Goal: Task Accomplishment & Management: Manage account settings

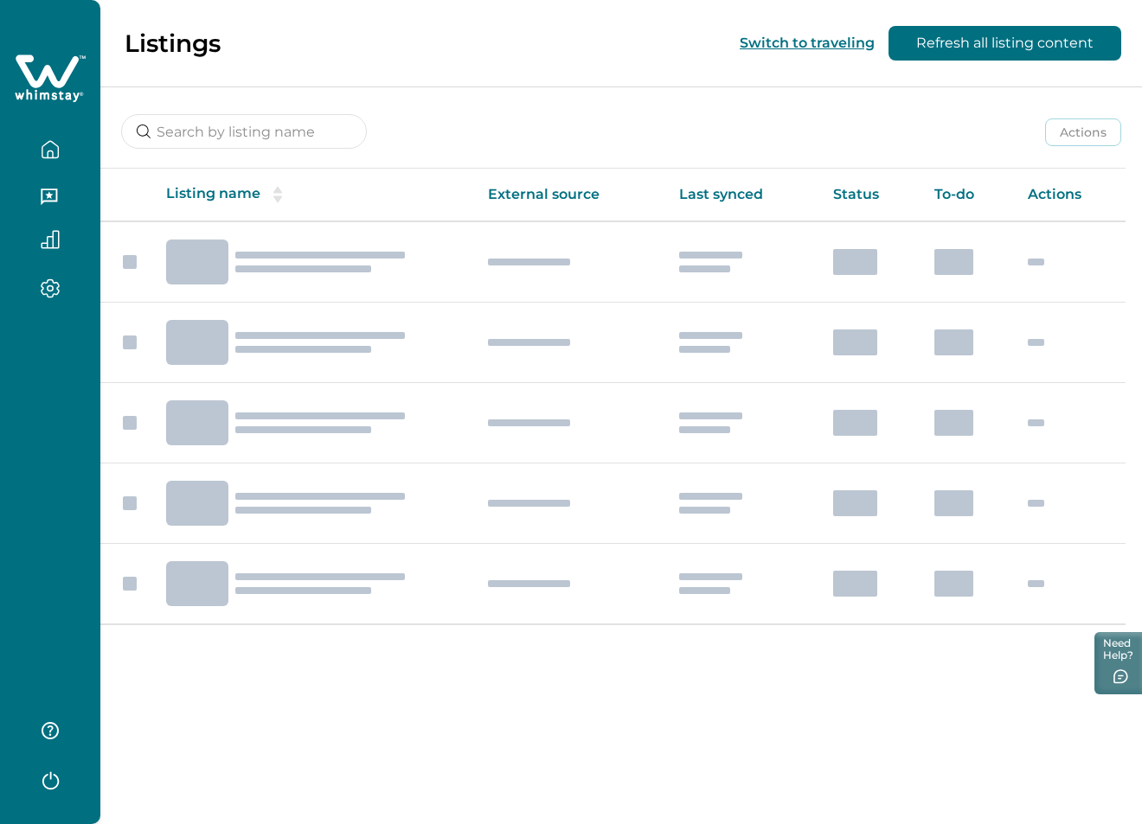
click at [54, 786] on icon "button" at bounding box center [50, 779] width 26 height 26
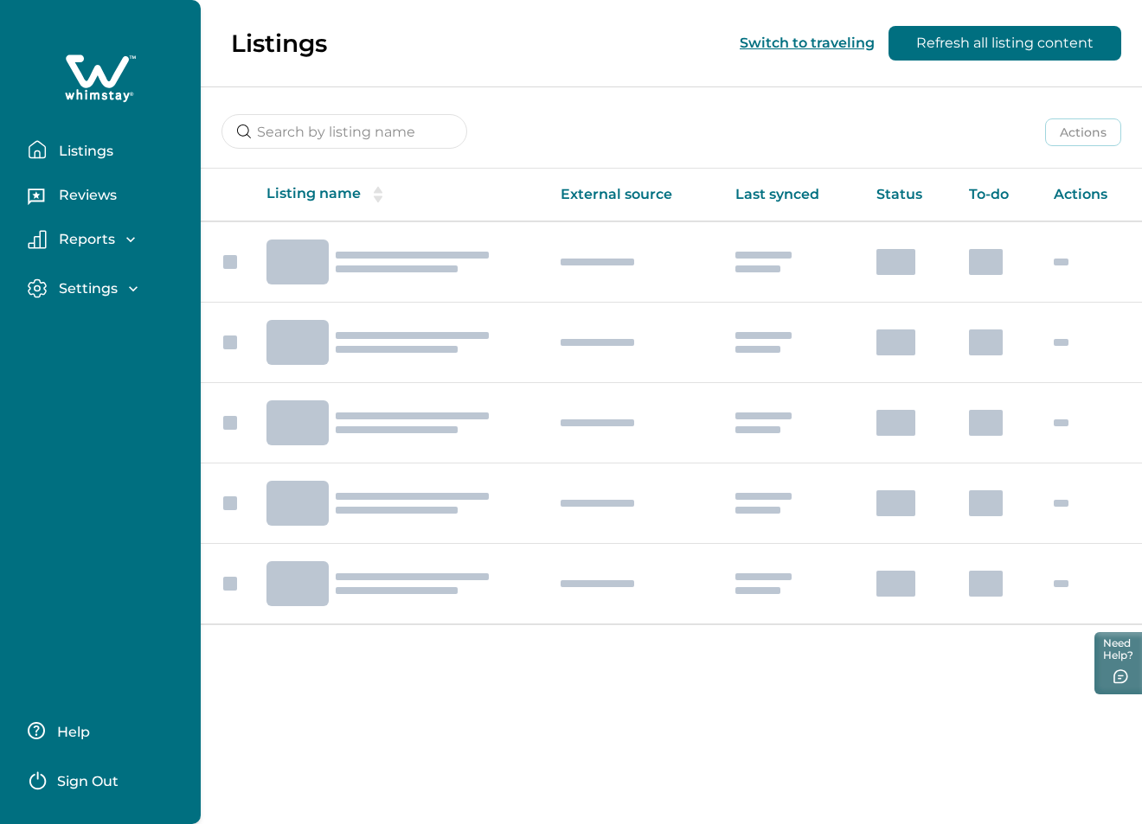
click at [82, 775] on p "Sign Out" at bounding box center [87, 781] width 61 height 17
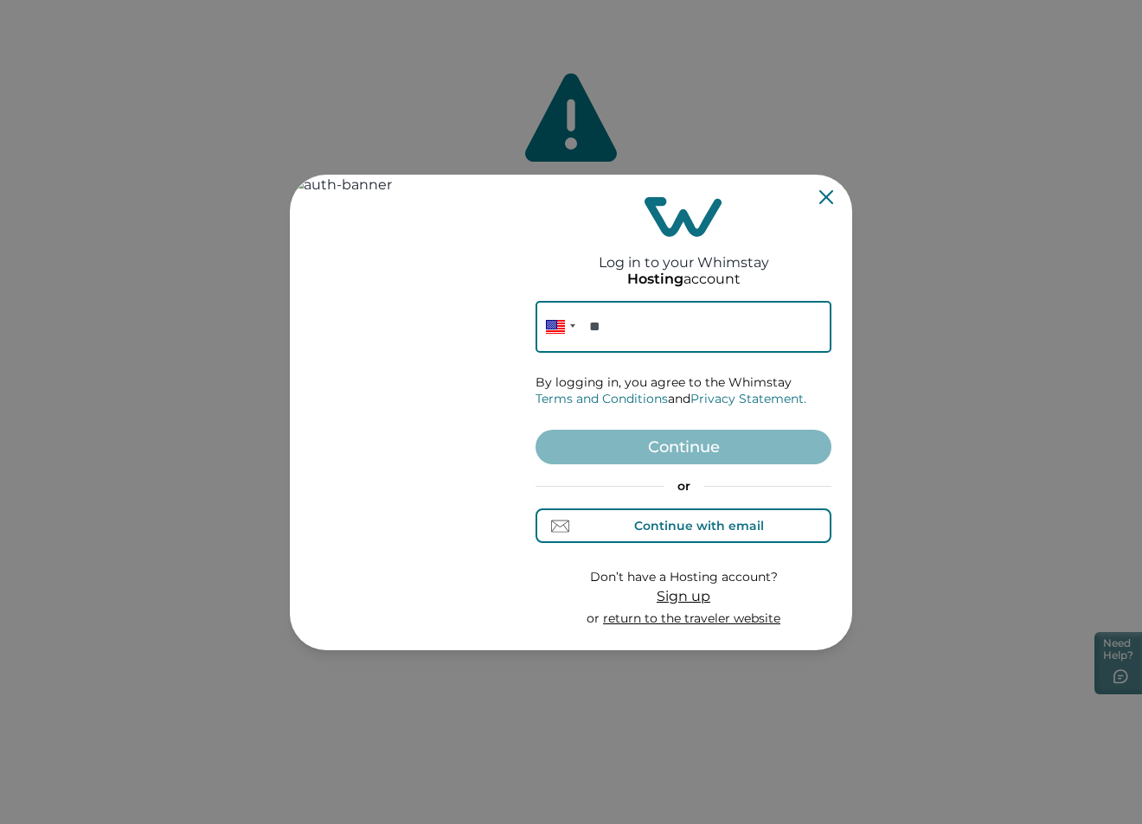
click at [710, 519] on div "Continue with email" at bounding box center [699, 526] width 130 height 14
click at [649, 334] on input at bounding box center [684, 327] width 296 height 52
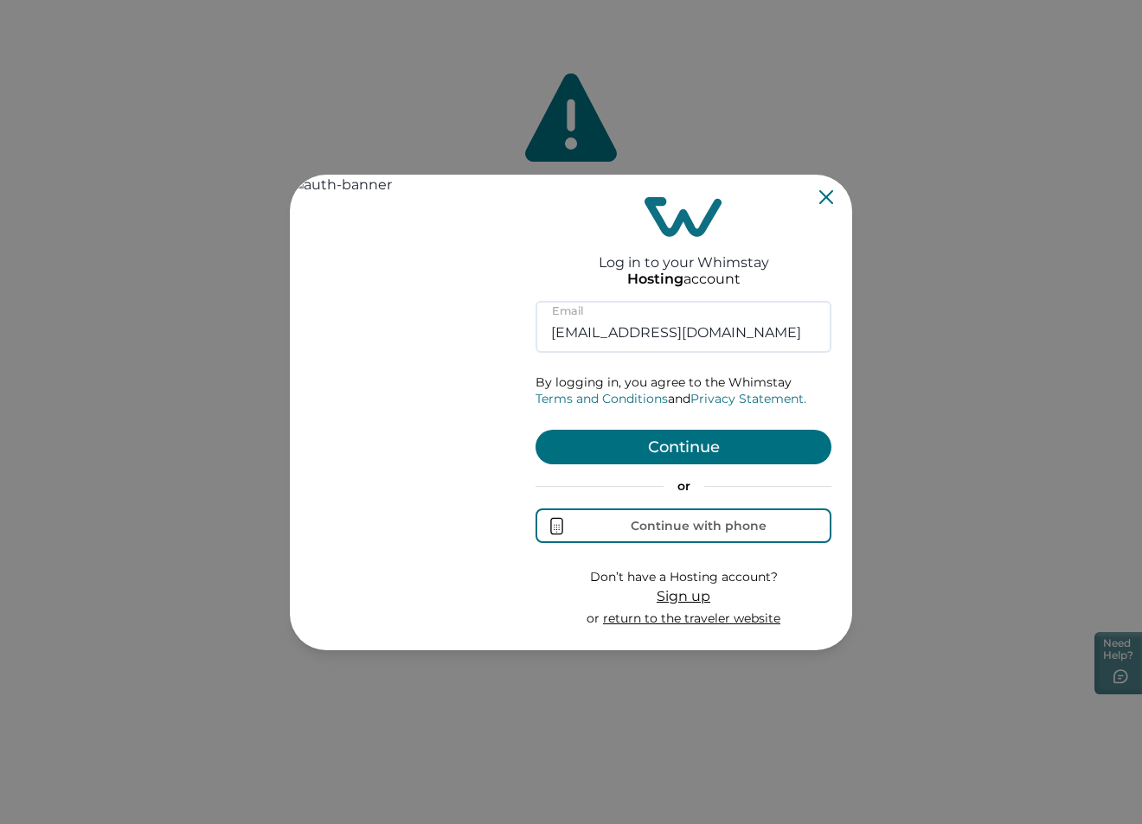
type input "kishansoftyoi@gmail.com"
click at [705, 459] on button "Continue" at bounding box center [684, 447] width 296 height 35
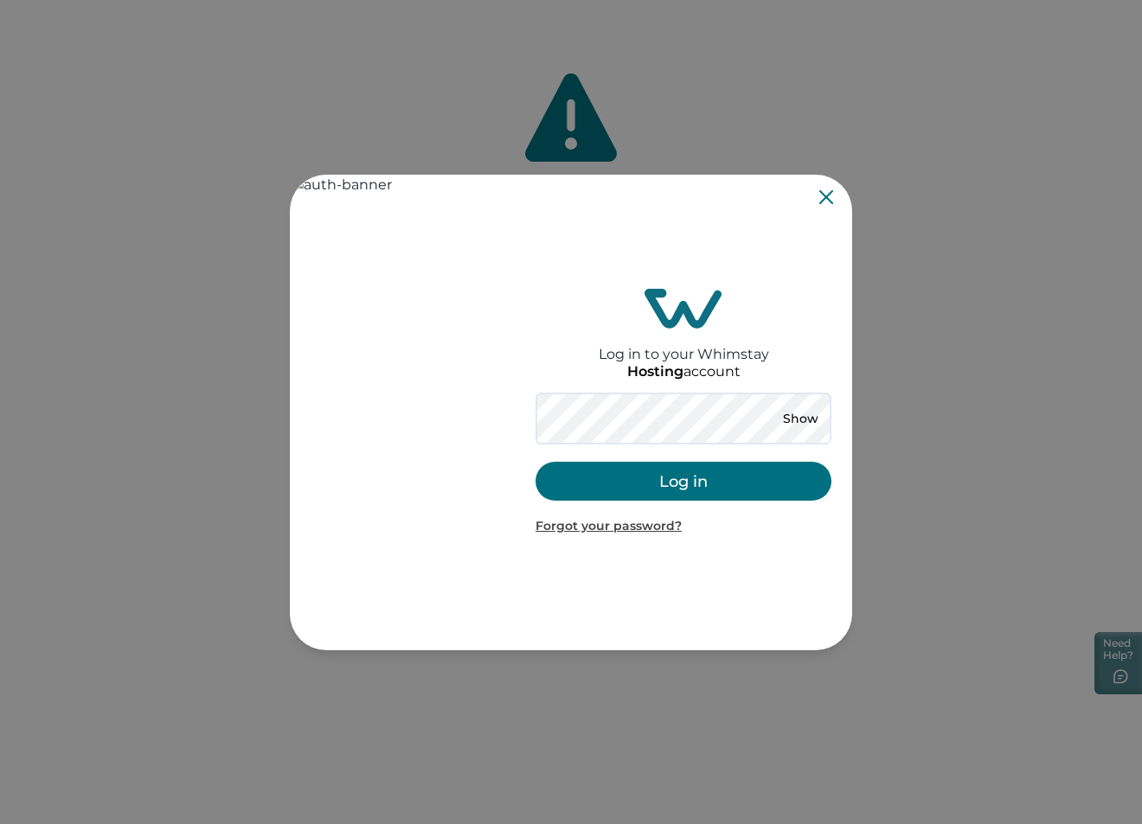
click at [568, 483] on button "Log in" at bounding box center [684, 481] width 296 height 39
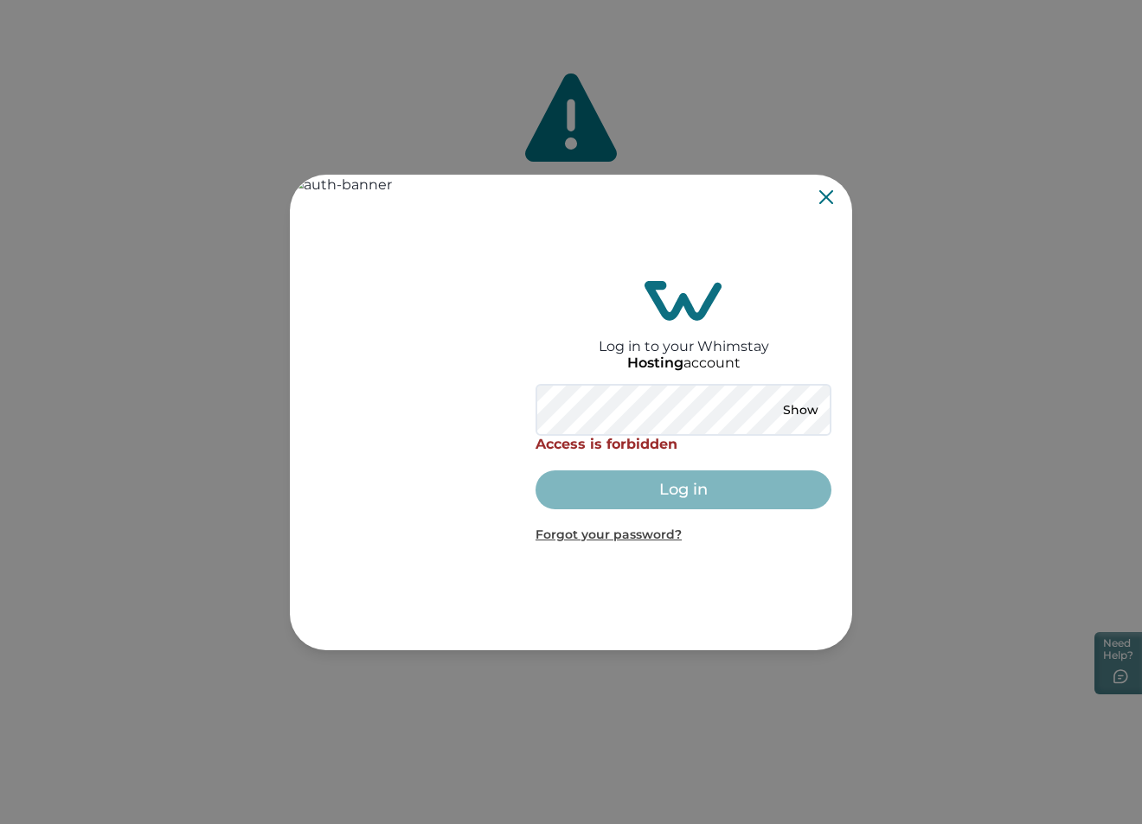
click at [803, 397] on div "Show" at bounding box center [800, 410] width 62 height 35
click at [800, 411] on button "Show" at bounding box center [800, 410] width 62 height 24
click at [508, 411] on div "Log in to your Whimstay Hosting account Hide Access is forbidden Log in Forgot …" at bounding box center [571, 413] width 562 height 476
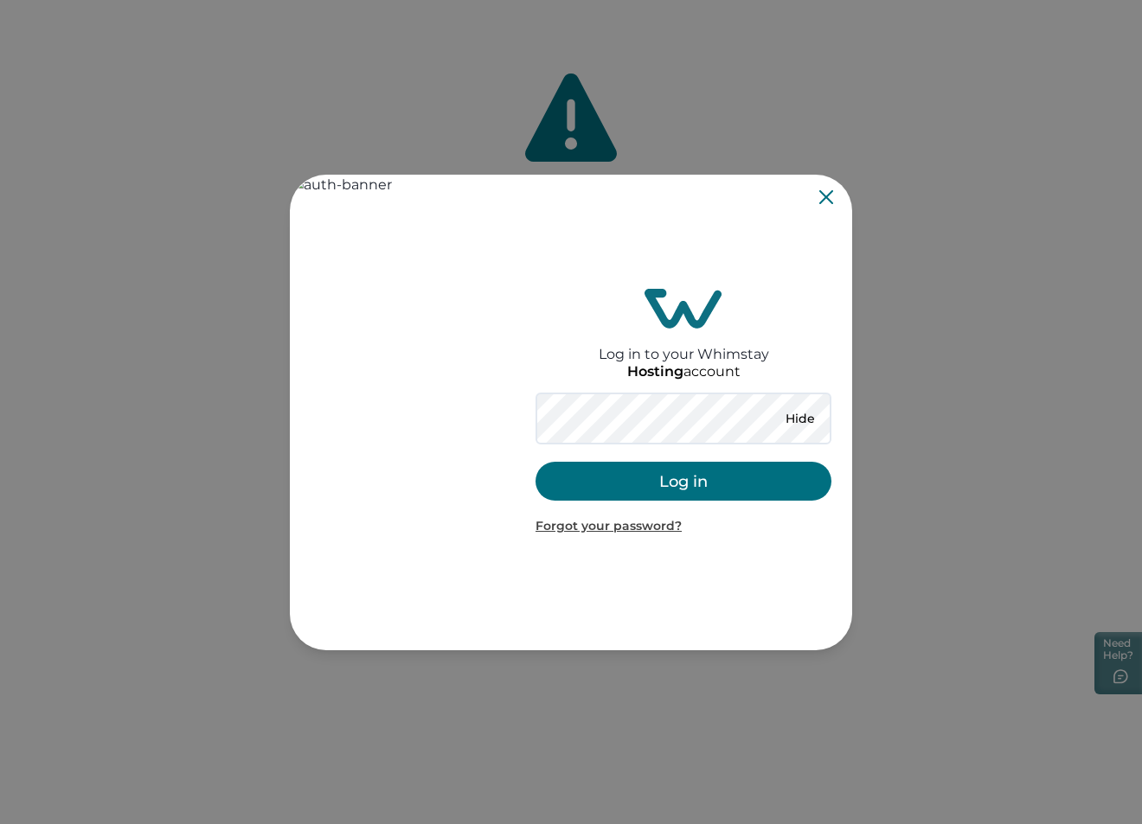
click at [672, 482] on button "Log in" at bounding box center [684, 481] width 296 height 39
click at [705, 486] on button "Log in" at bounding box center [684, 481] width 296 height 39
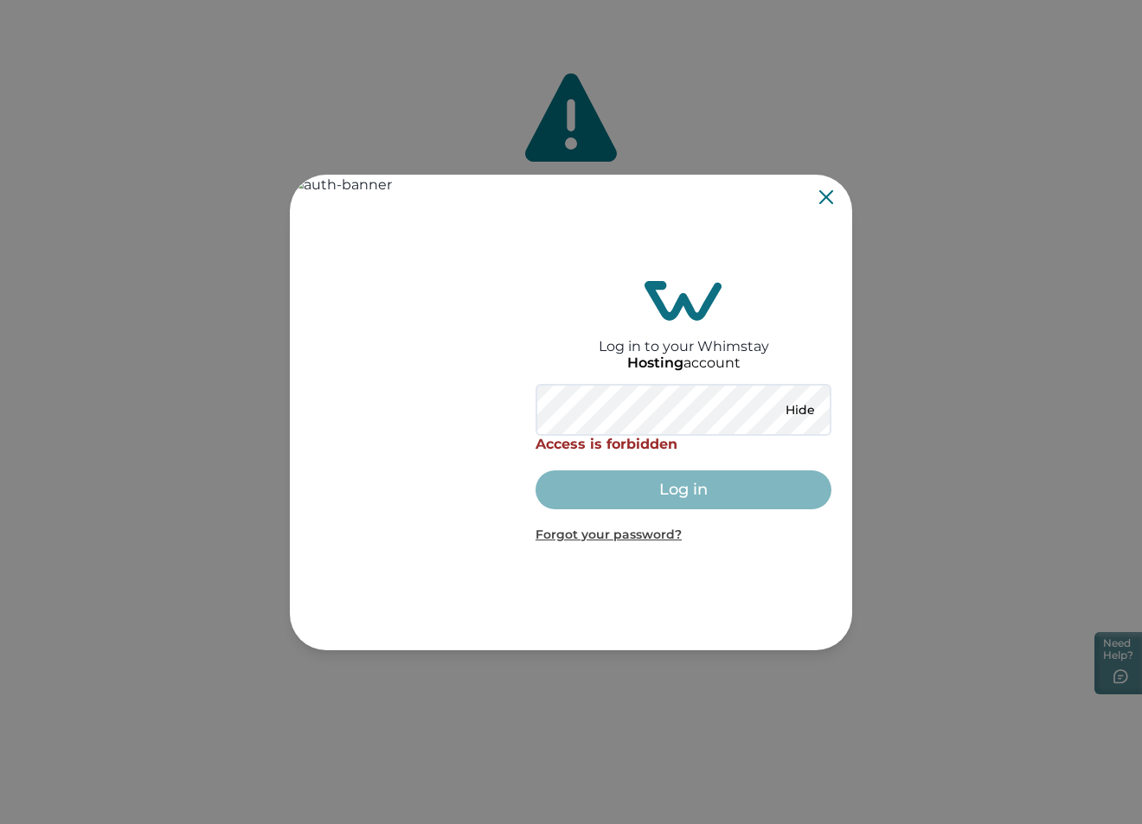
click at [824, 203] on icon "Close" at bounding box center [826, 197] width 14 height 14
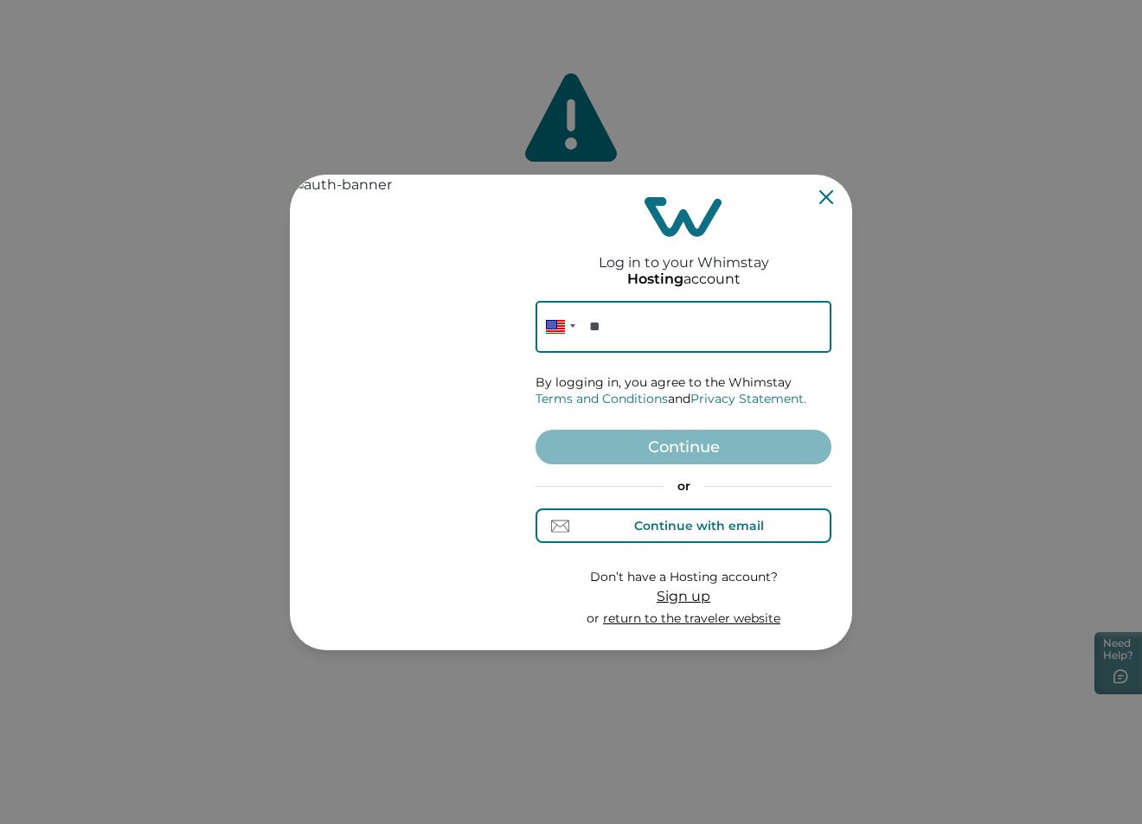
click at [698, 521] on div "Continue with email" at bounding box center [699, 526] width 130 height 14
click at [634, 334] on input at bounding box center [684, 327] width 296 height 52
click at [692, 523] on div "Continue with phone" at bounding box center [699, 526] width 136 height 14
click at [645, 327] on input "**" at bounding box center [684, 327] width 296 height 52
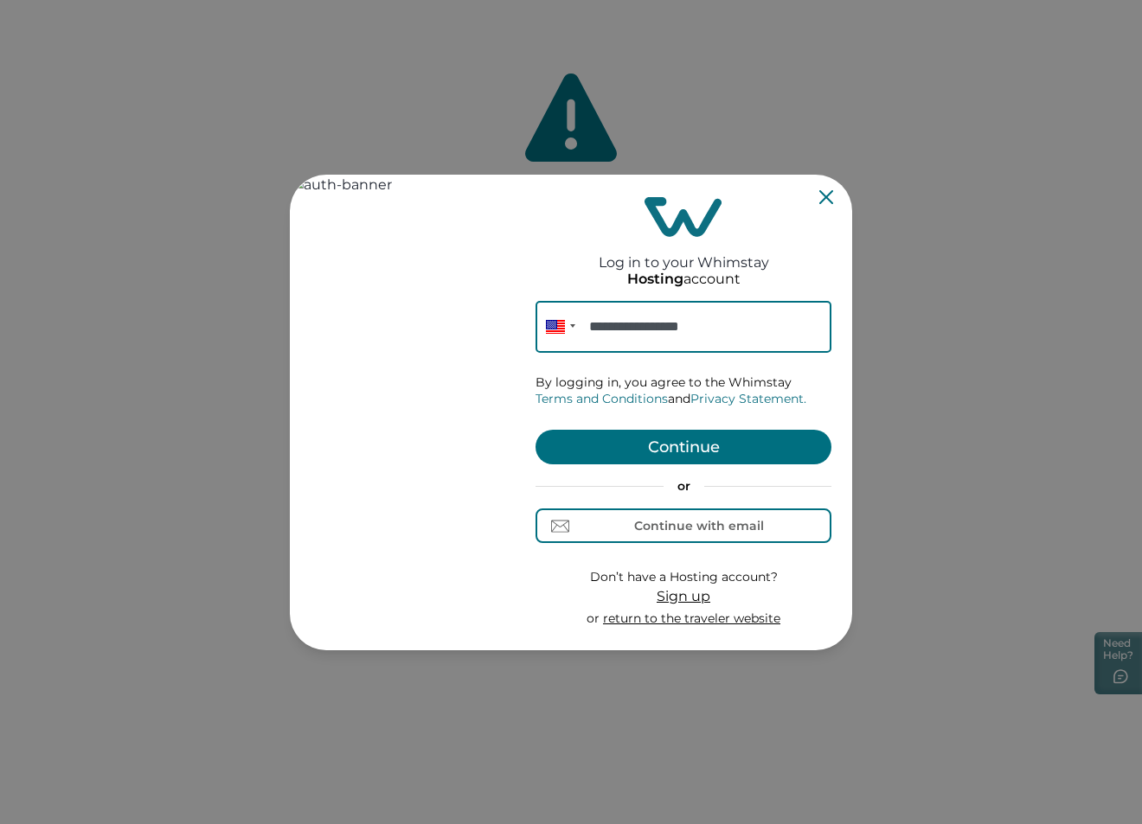
type input "**********"
click at [698, 448] on button "Continue" at bounding box center [684, 447] width 296 height 35
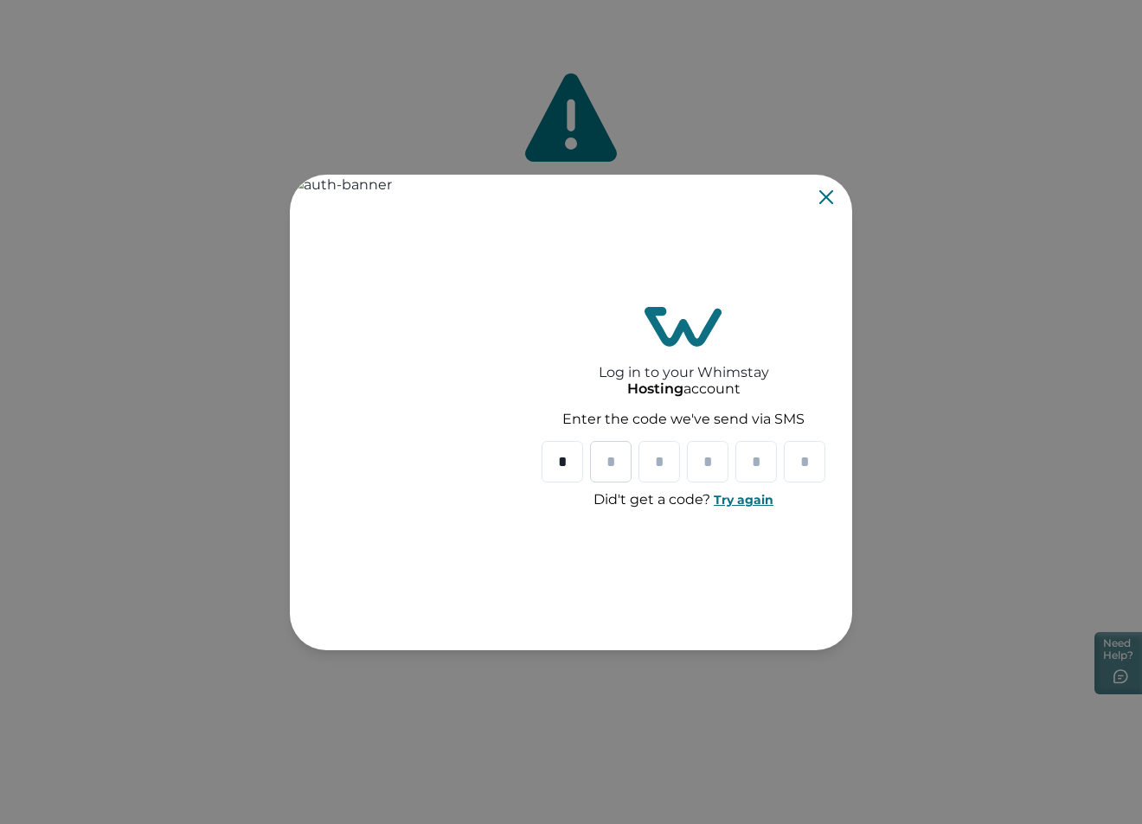
type input "*"
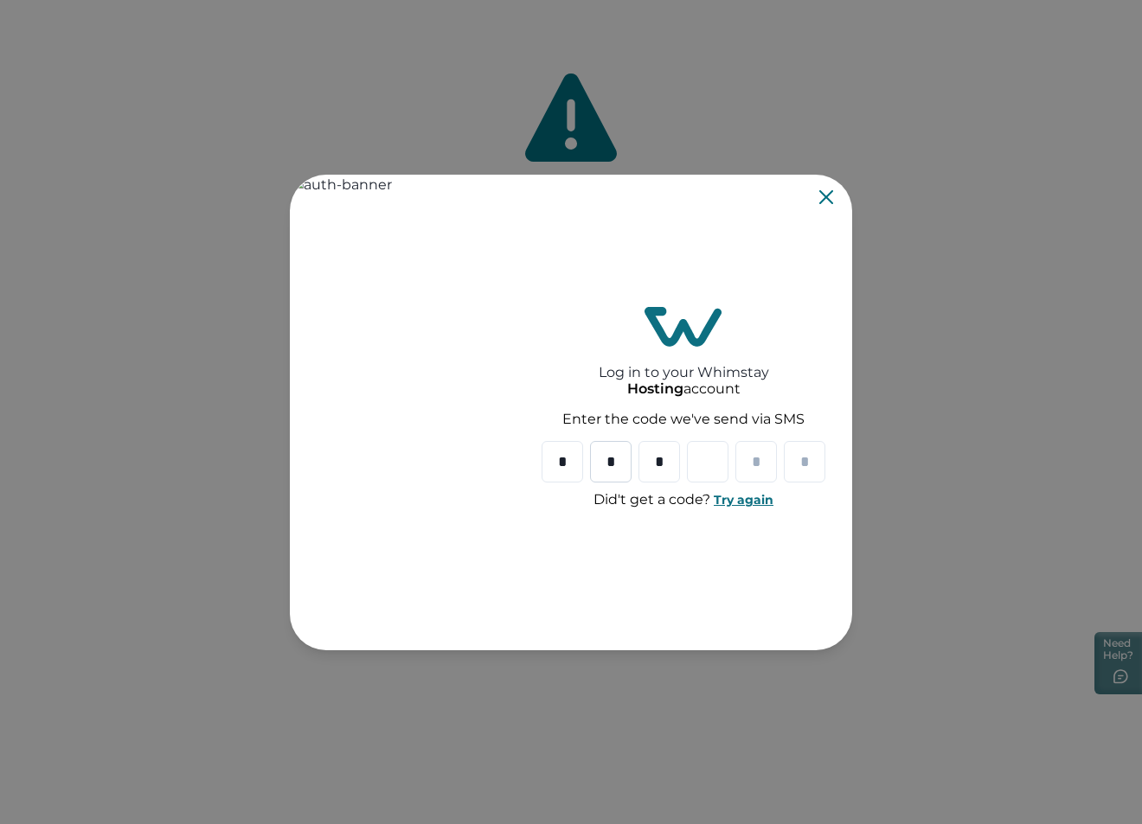
type input "*"
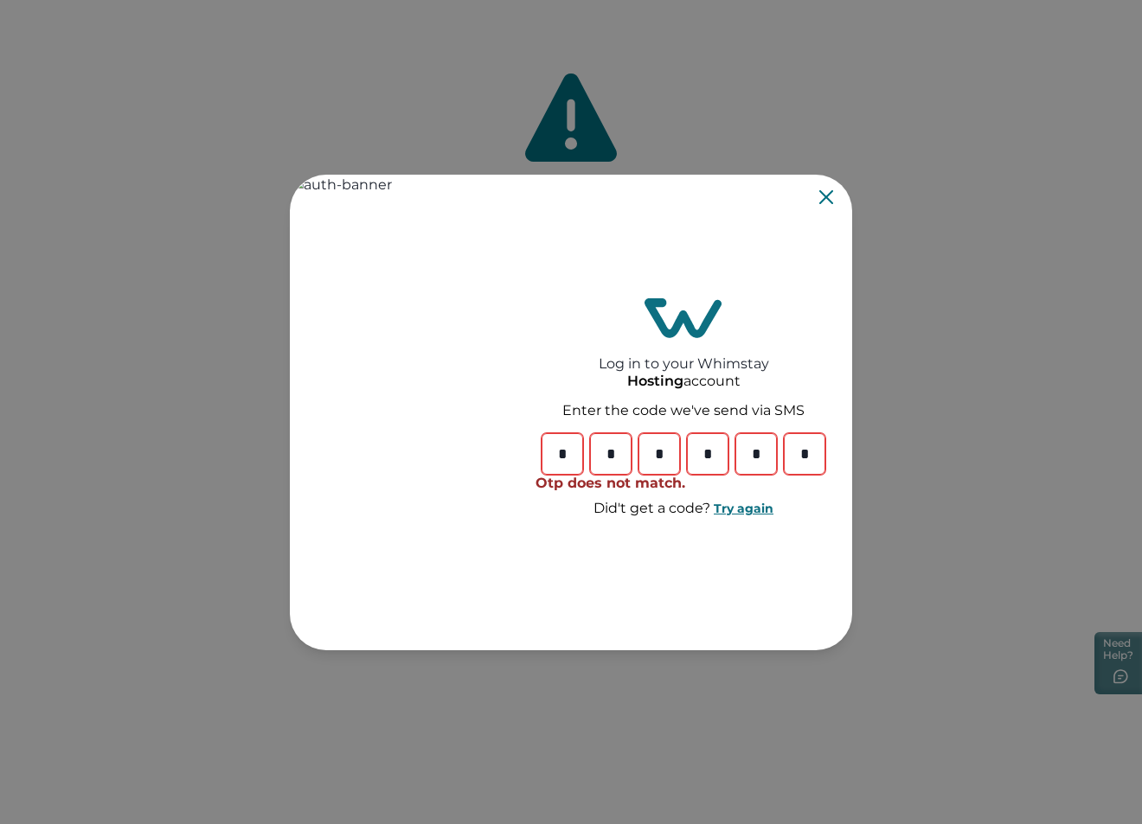
type input "*"
click at [821, 200] on icon "Close" at bounding box center [826, 197] width 14 height 14
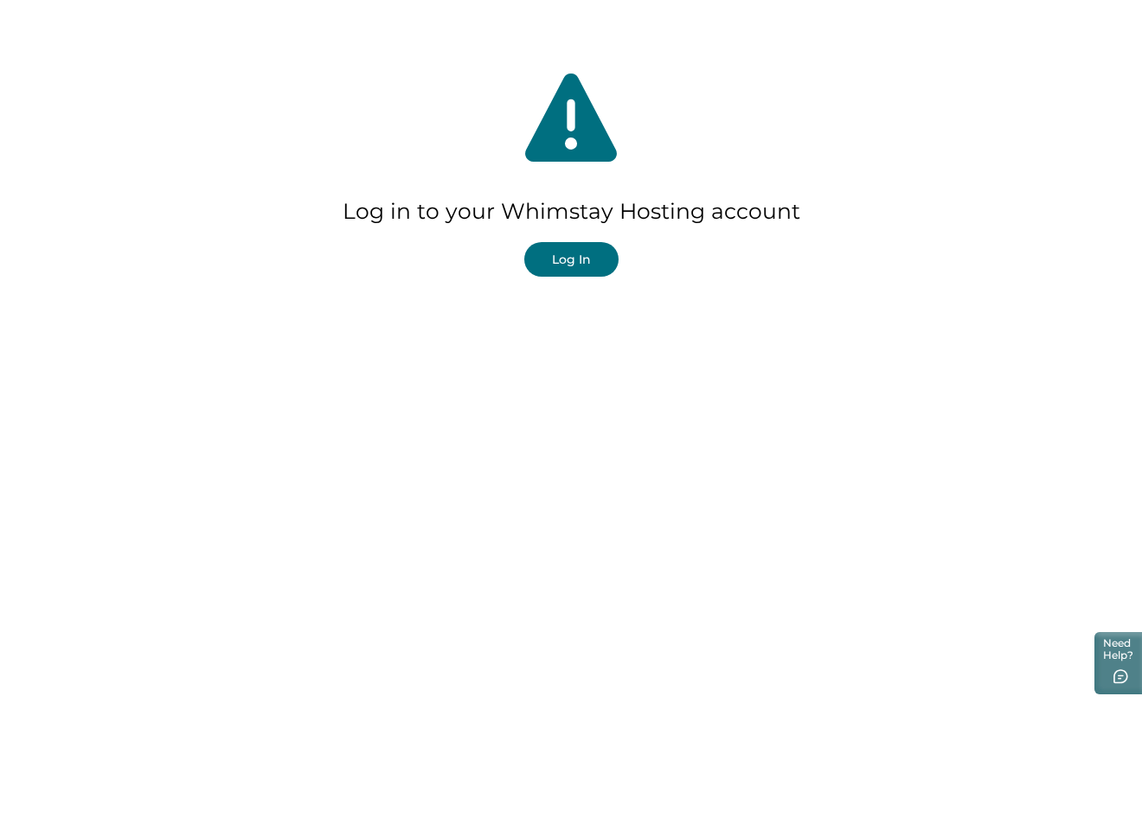
click at [569, 258] on button "Log In" at bounding box center [571, 259] width 94 height 35
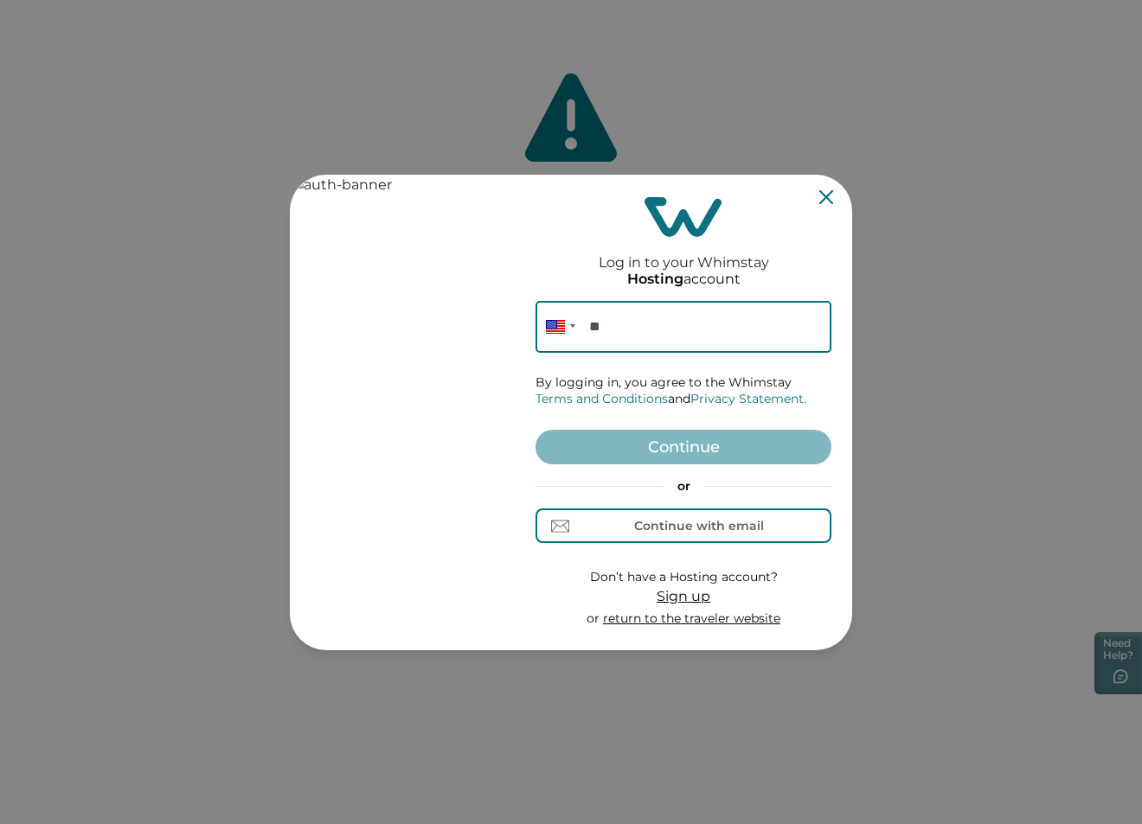
click at [669, 331] on input "**" at bounding box center [684, 327] width 296 height 52
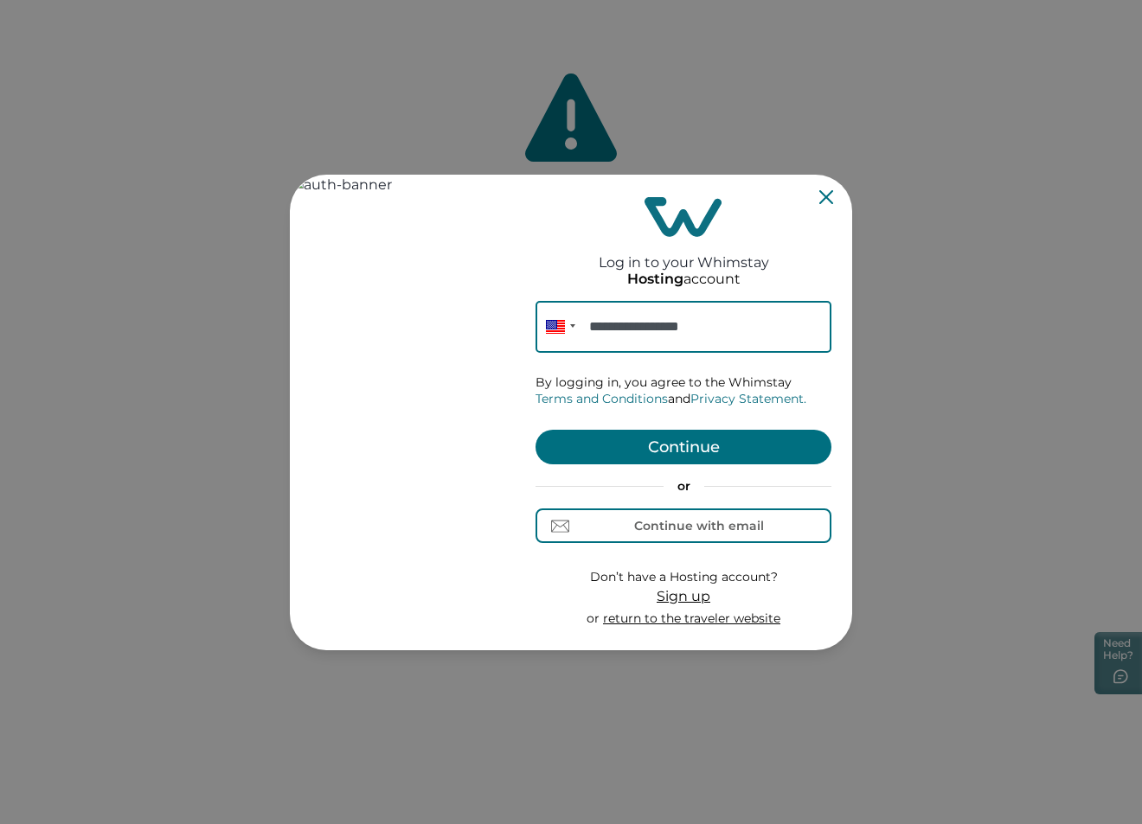
type input "**********"
click at [686, 451] on button "Continue" at bounding box center [684, 447] width 296 height 35
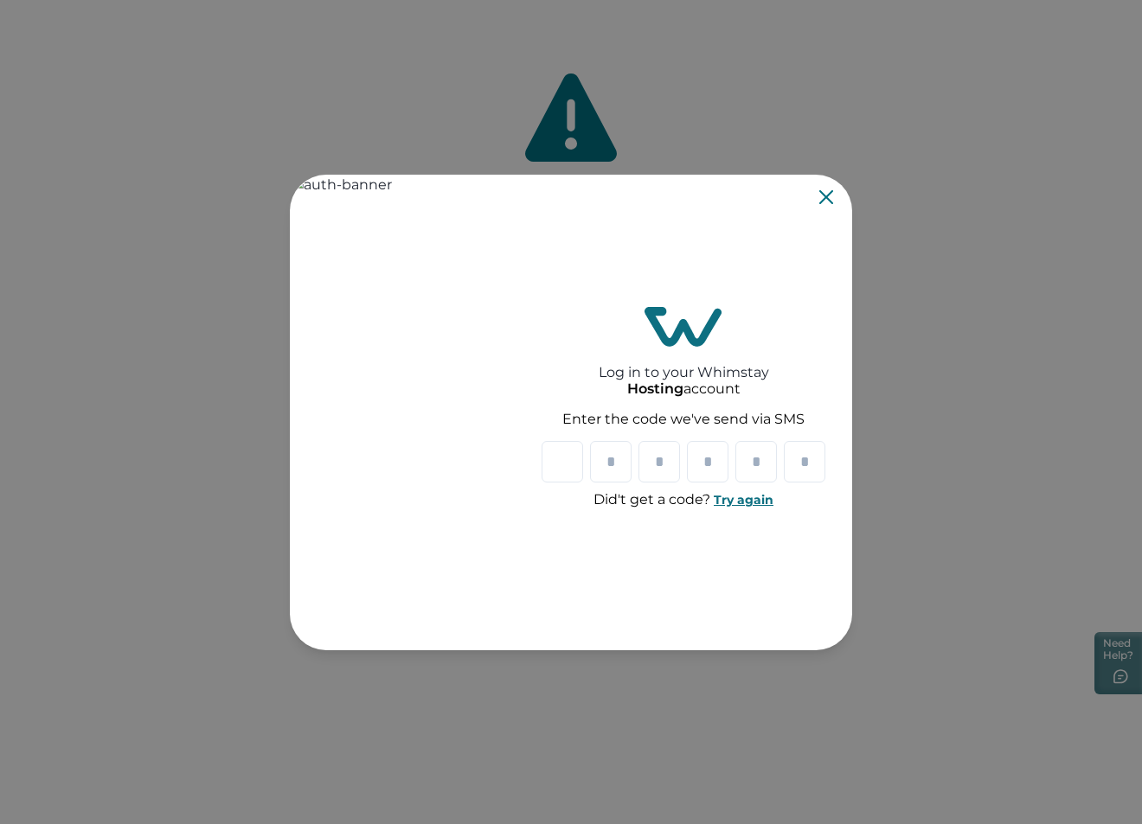
type input "*"
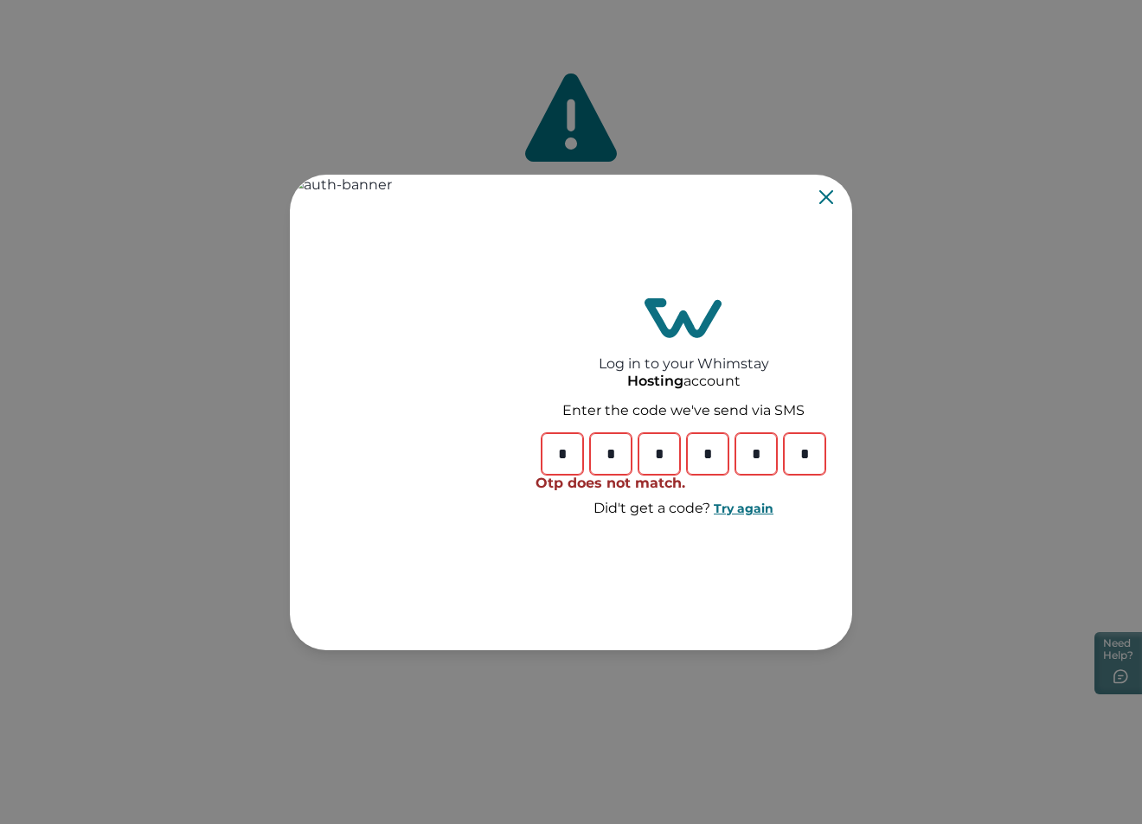
type input "*"
click at [819, 195] on icon "Close" at bounding box center [826, 197] width 14 height 14
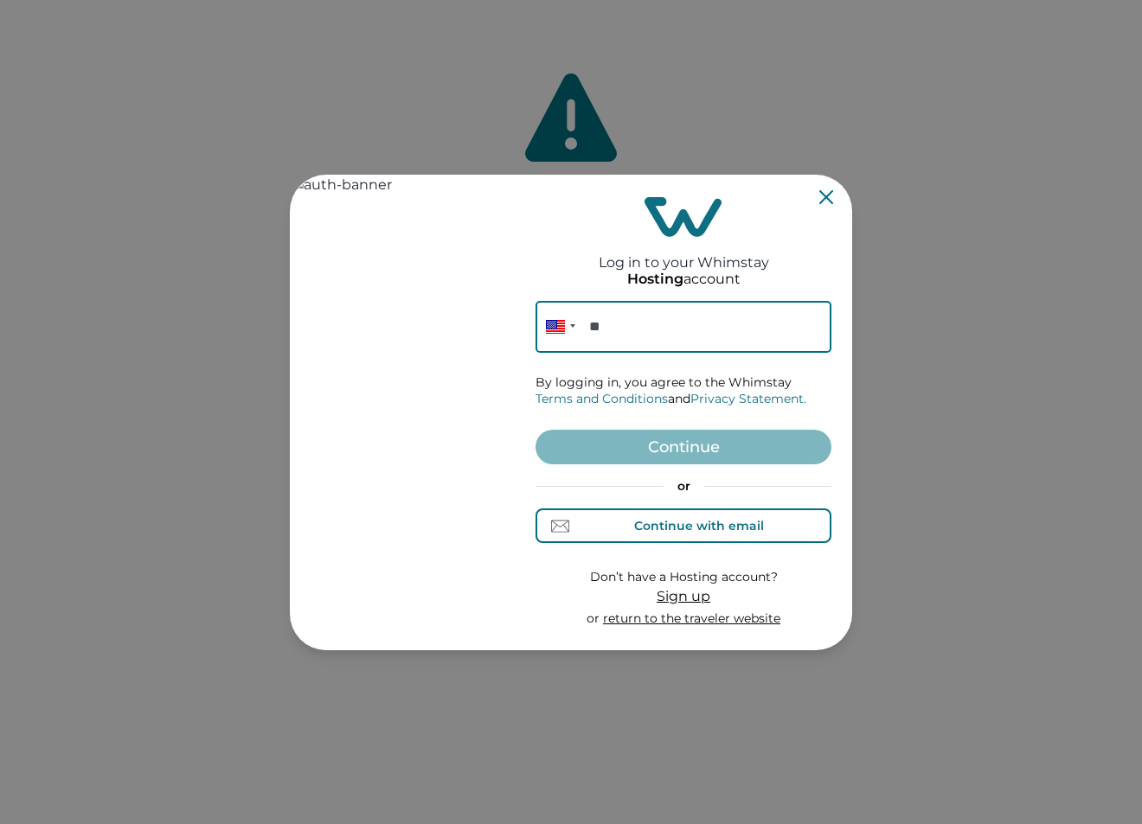
click at [676, 519] on div "Continue with email" at bounding box center [699, 526] width 130 height 14
click at [693, 330] on input at bounding box center [684, 327] width 296 height 52
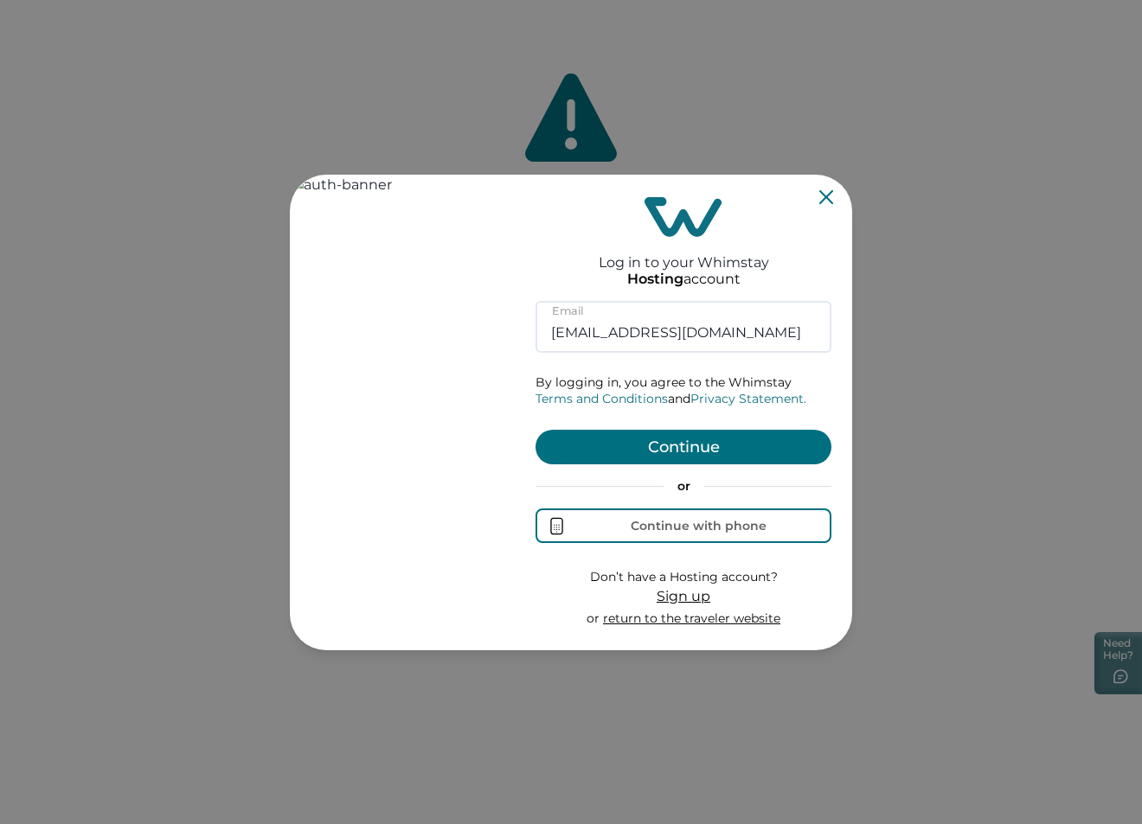
type input "testify1@yopmail.com"
click at [676, 435] on button "Continue" at bounding box center [684, 447] width 296 height 35
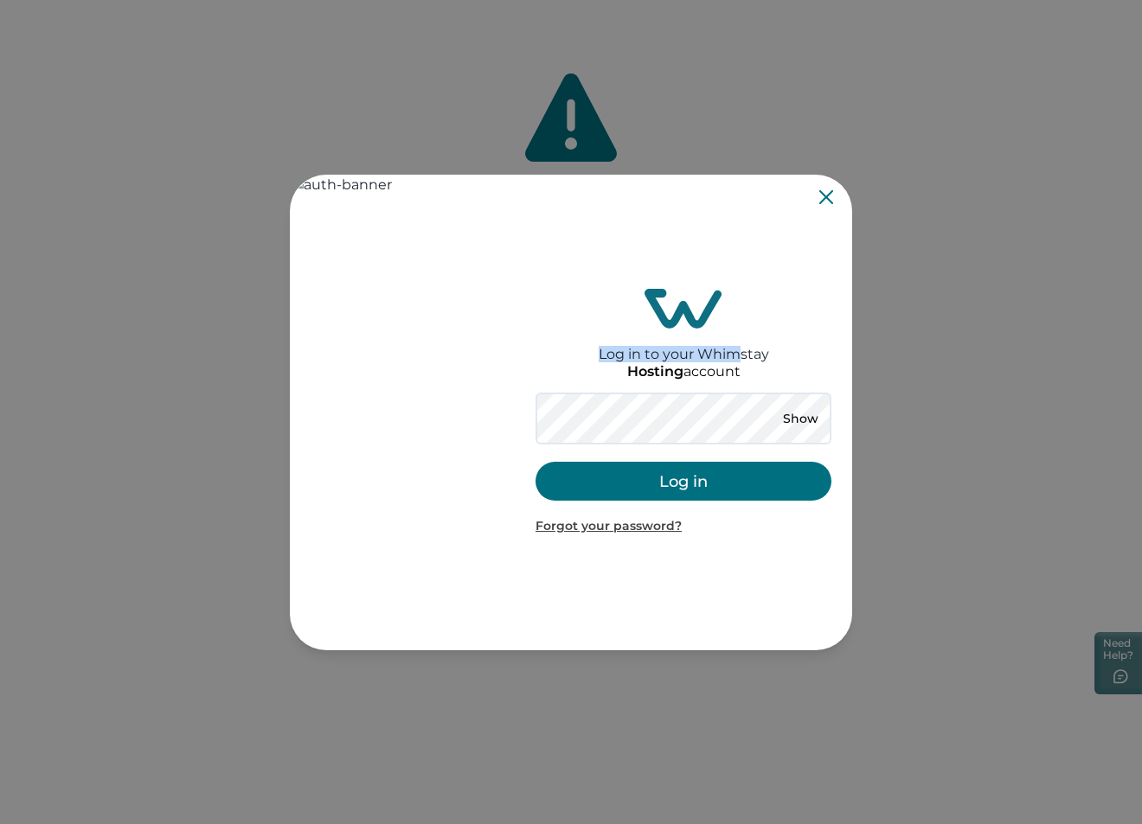
drag, startPoint x: 610, startPoint y: 354, endPoint x: 741, endPoint y: 362, distance: 131.7
click at [741, 362] on div "Log in to your Whimstay Hosting account Show Log in Forgot your password?" at bounding box center [684, 413] width 296 height 462
click at [794, 416] on button "Show" at bounding box center [800, 419] width 62 height 24
click at [695, 478] on button "Log in" at bounding box center [684, 481] width 296 height 39
click at [683, 467] on button "Log in" at bounding box center [684, 481] width 296 height 39
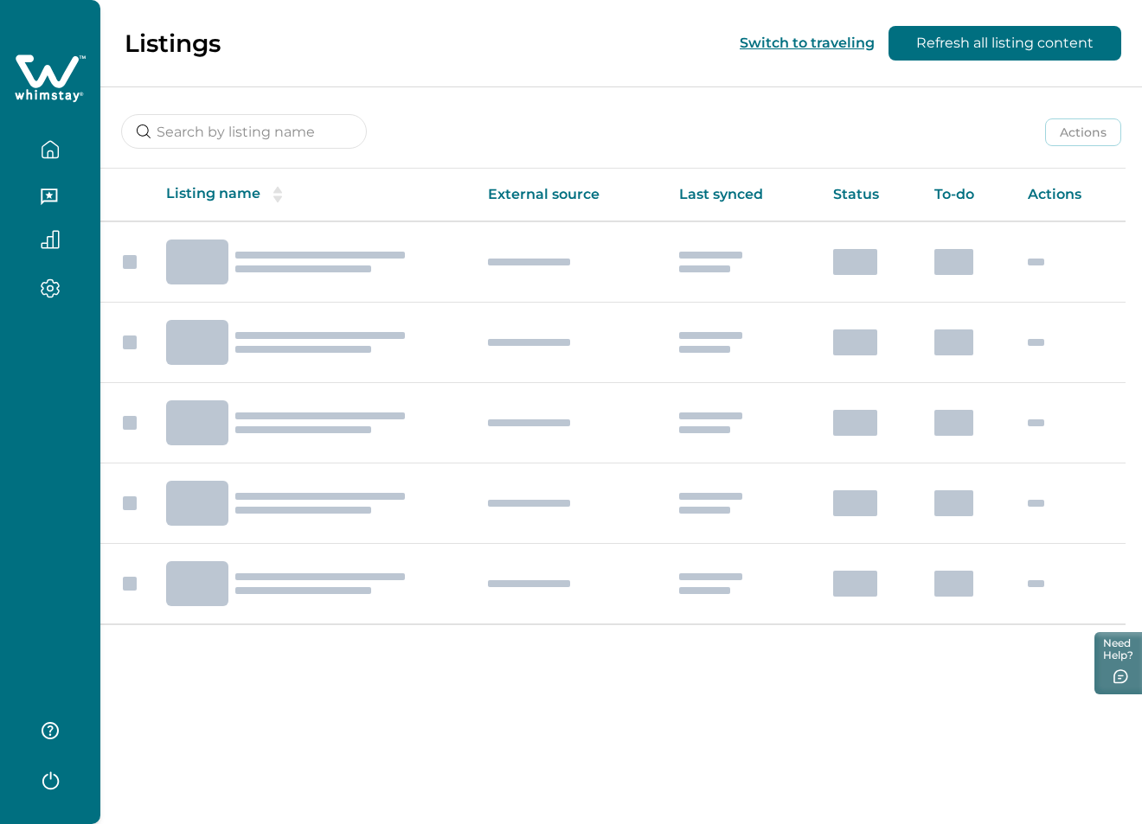
click at [48, 510] on div at bounding box center [50, 412] width 100 height 824
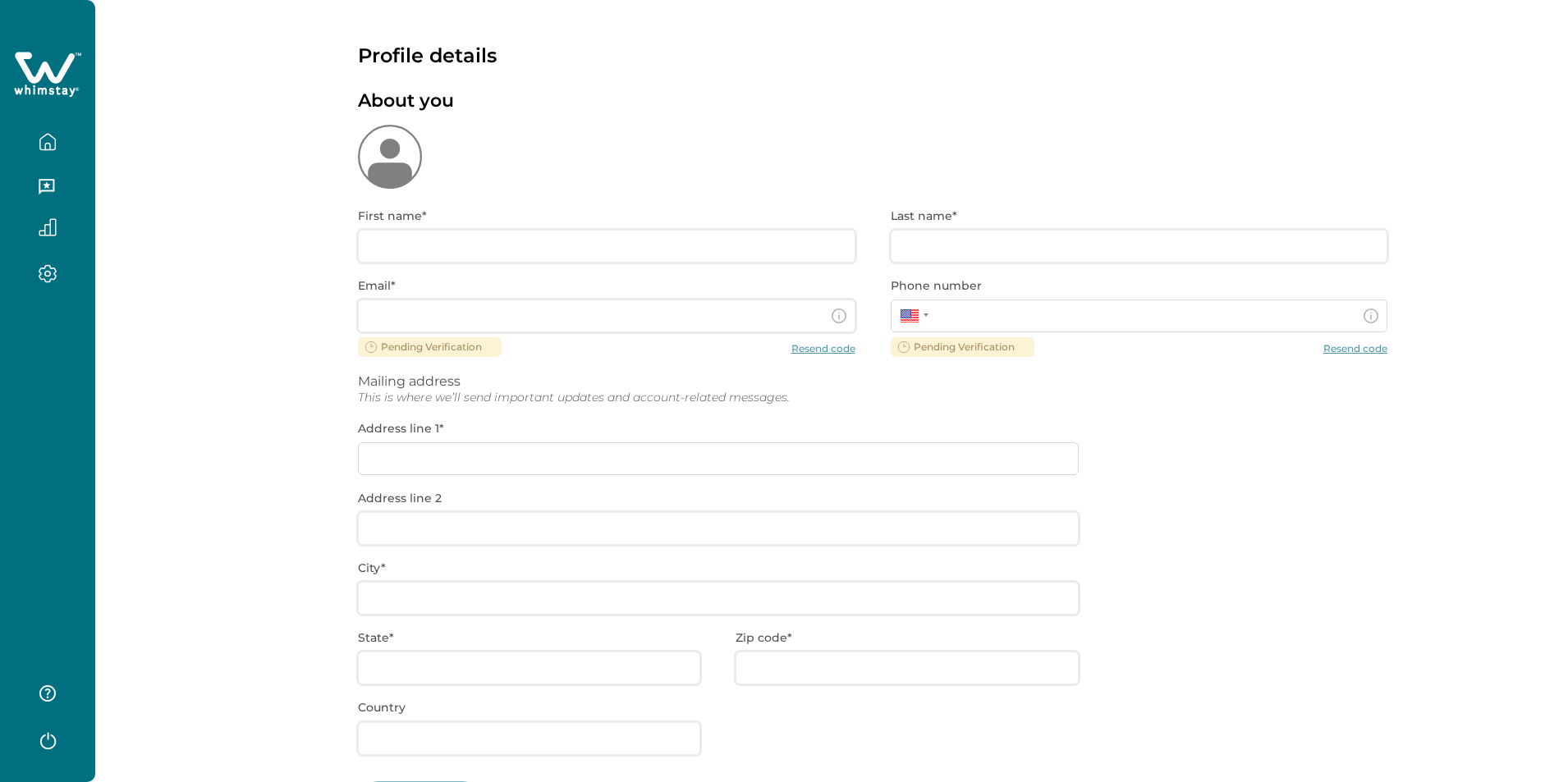
click at [35, 75] on icon at bounding box center [47, 75] width 67 height 49
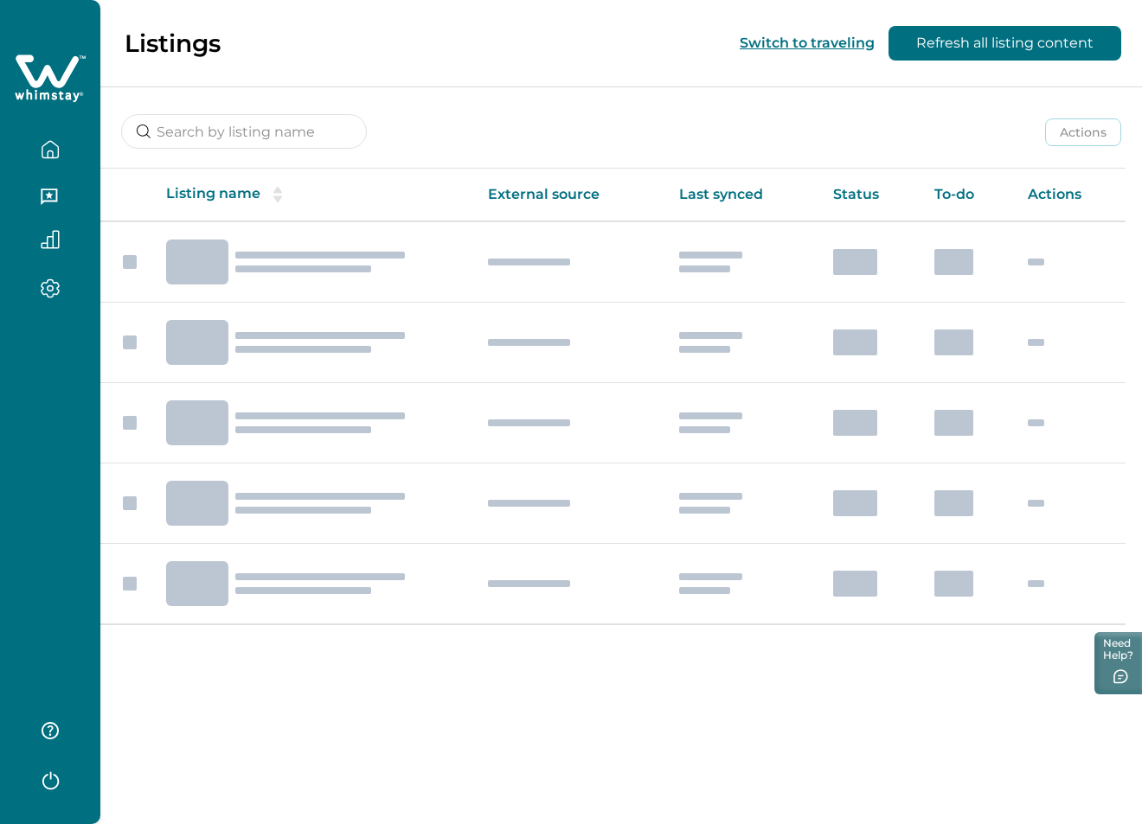
click at [43, 279] on icon "button" at bounding box center [50, 289] width 19 height 20
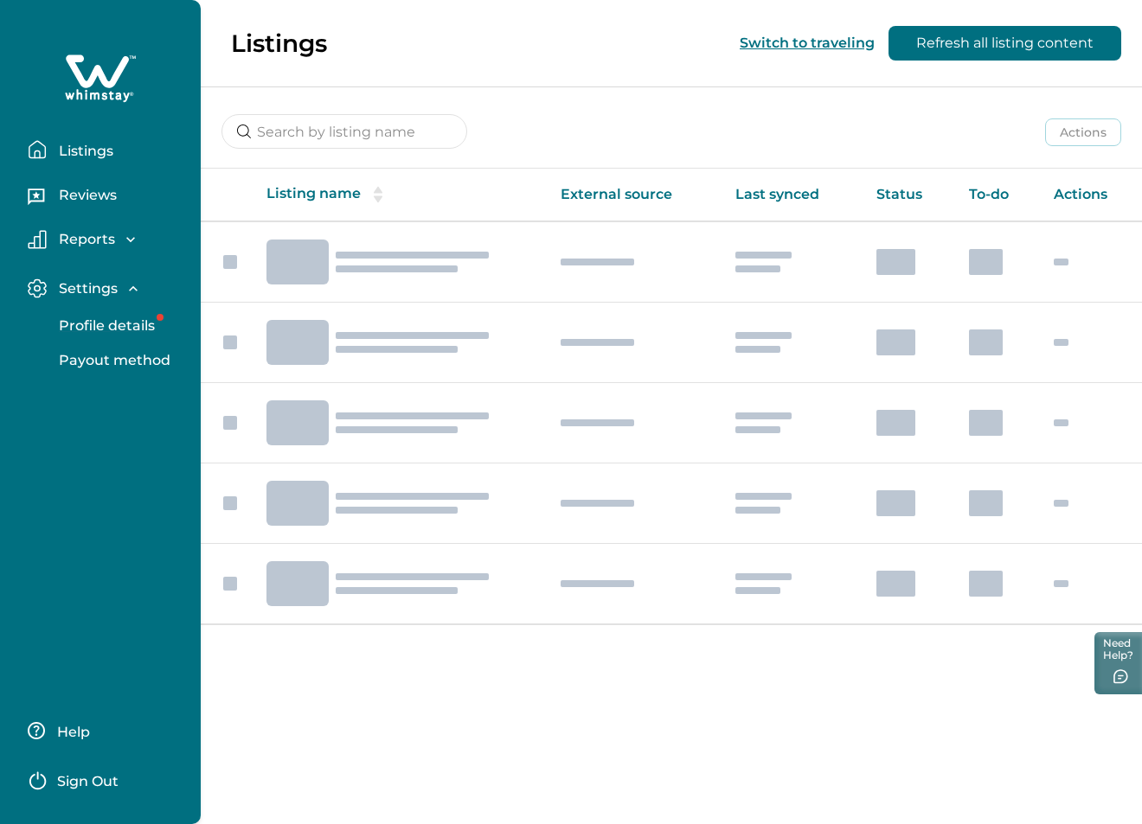
click at [80, 317] on p "Profile details" at bounding box center [104, 325] width 101 height 17
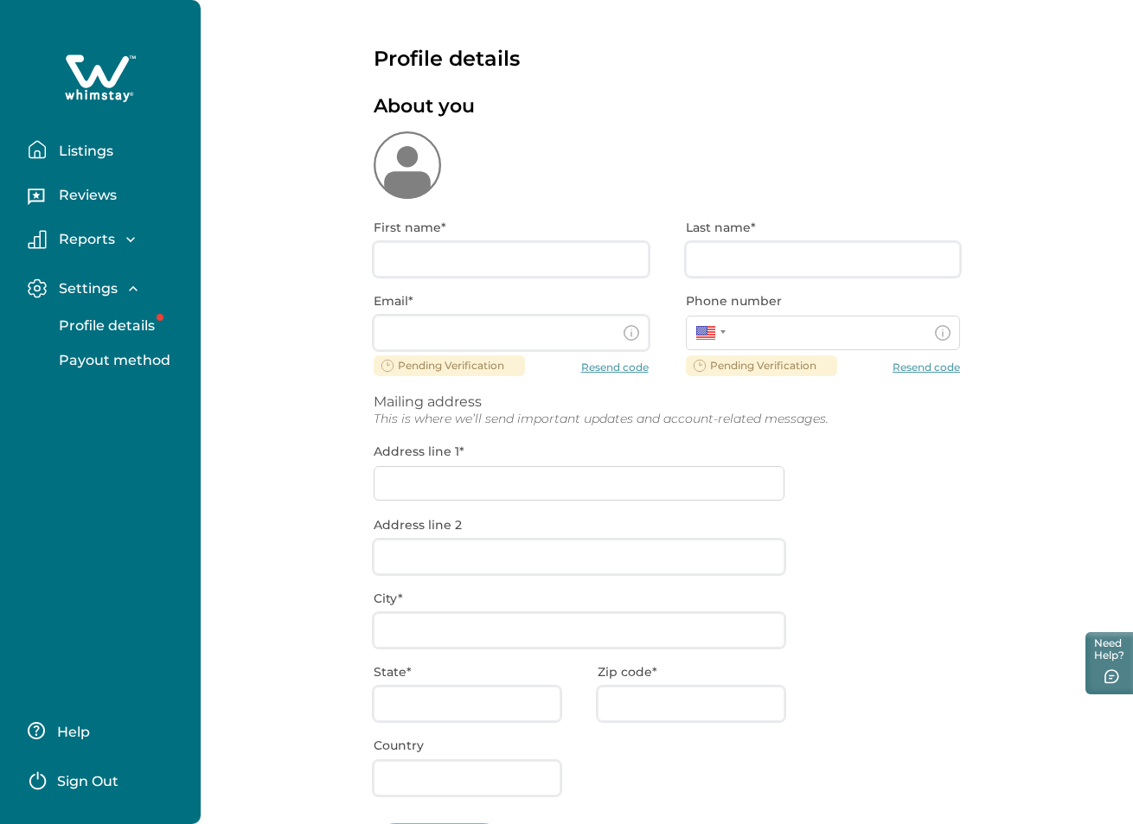
click at [87, 362] on p "Payout method" at bounding box center [112, 360] width 117 height 17
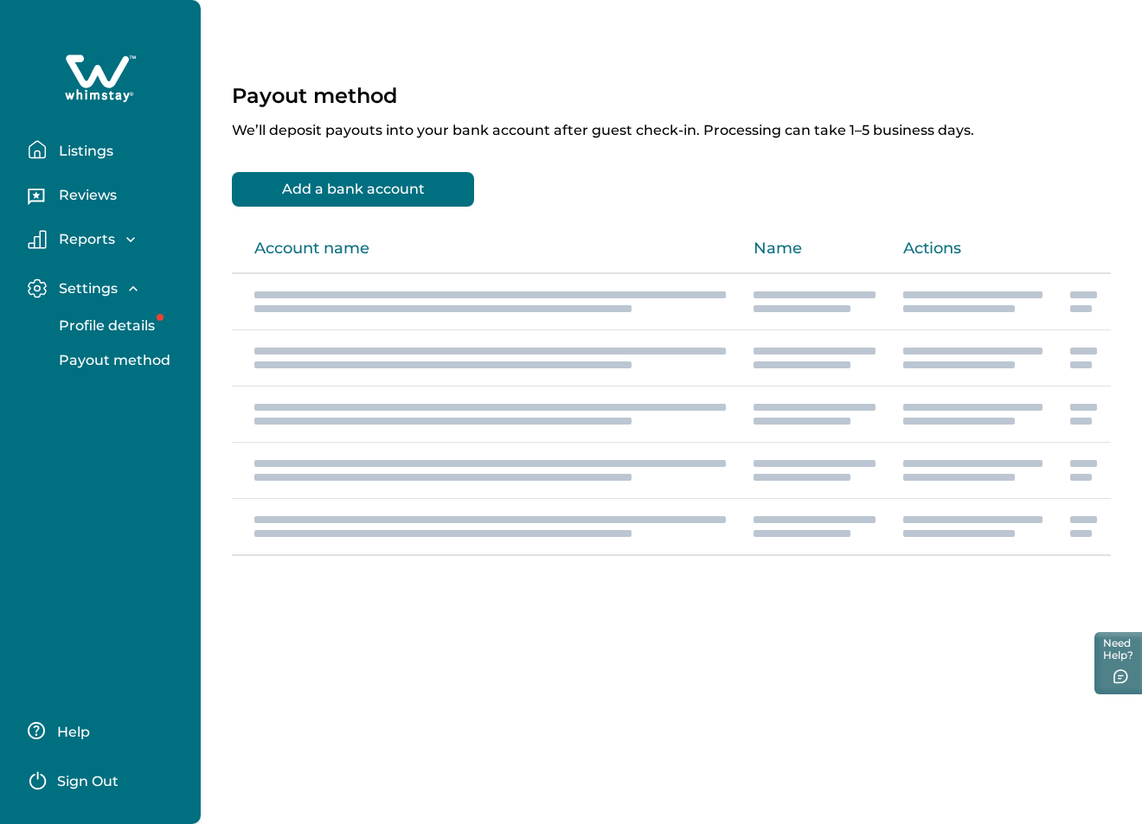
click at [110, 240] on p "Reports" at bounding box center [84, 239] width 61 height 17
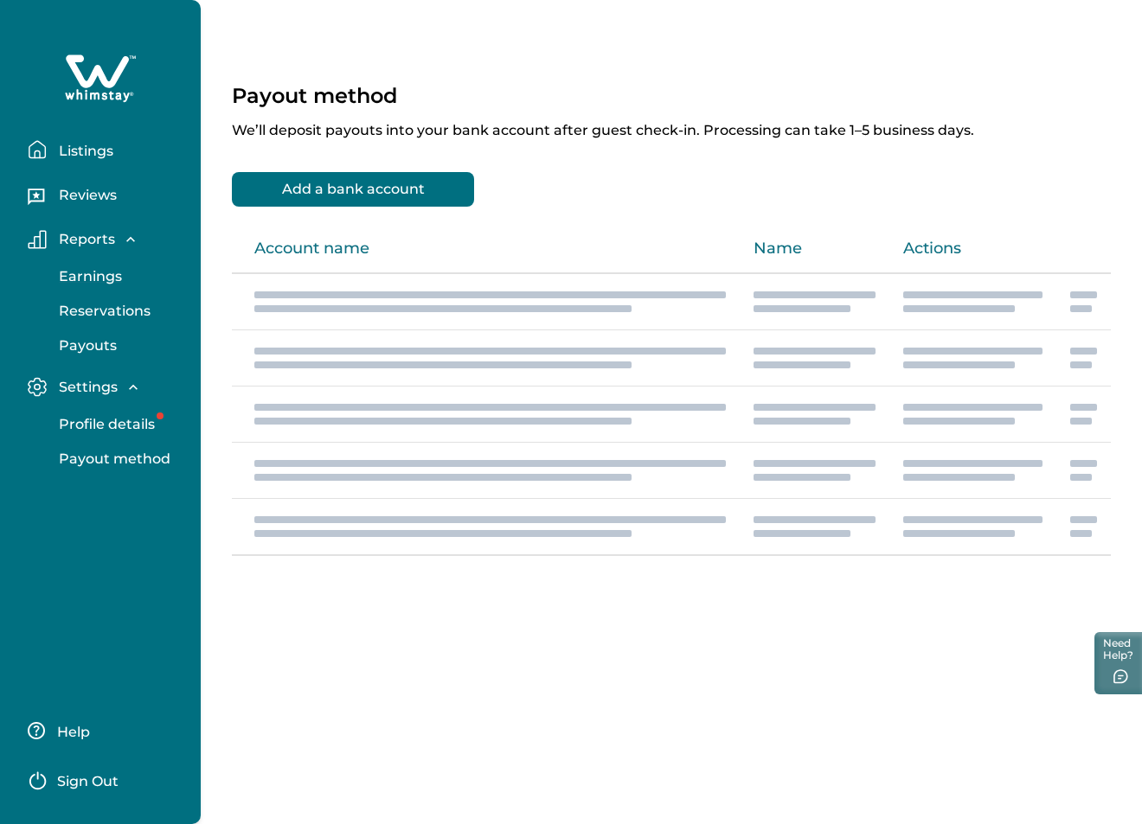
click at [103, 273] on p "Earnings" at bounding box center [88, 276] width 68 height 17
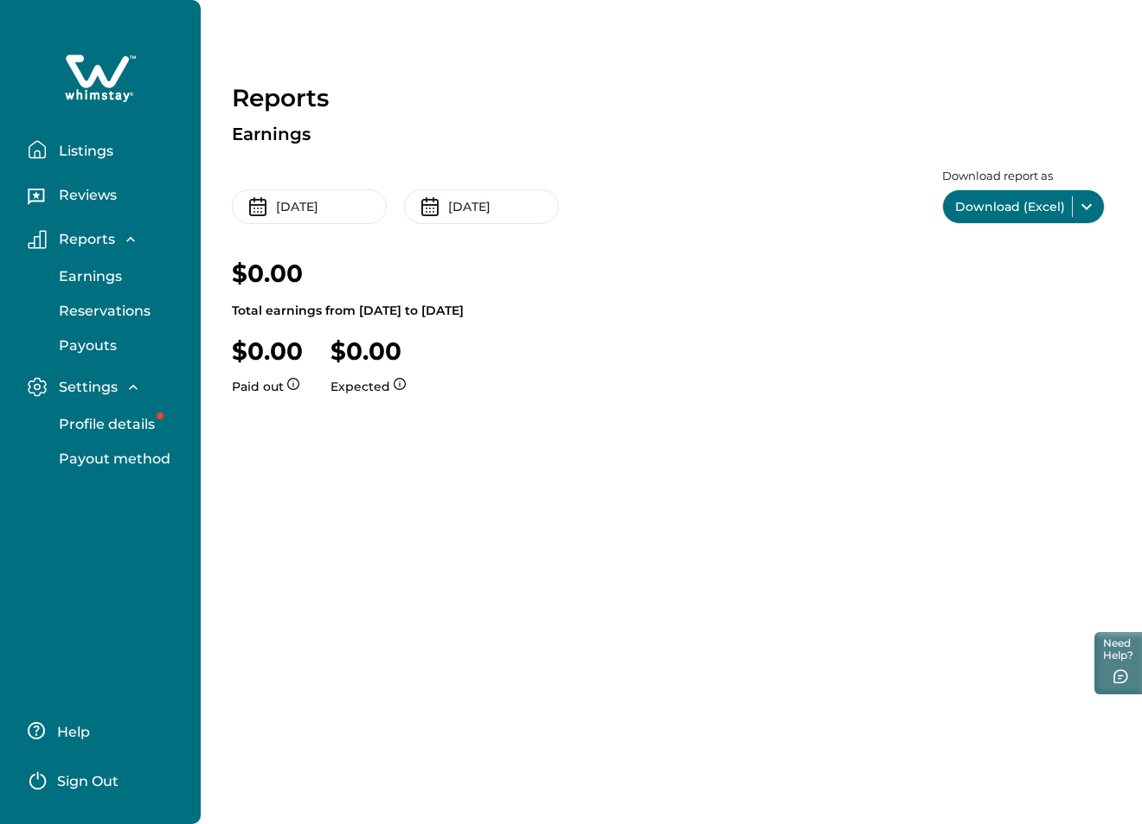
click at [106, 305] on p "Reservations" at bounding box center [102, 311] width 97 height 17
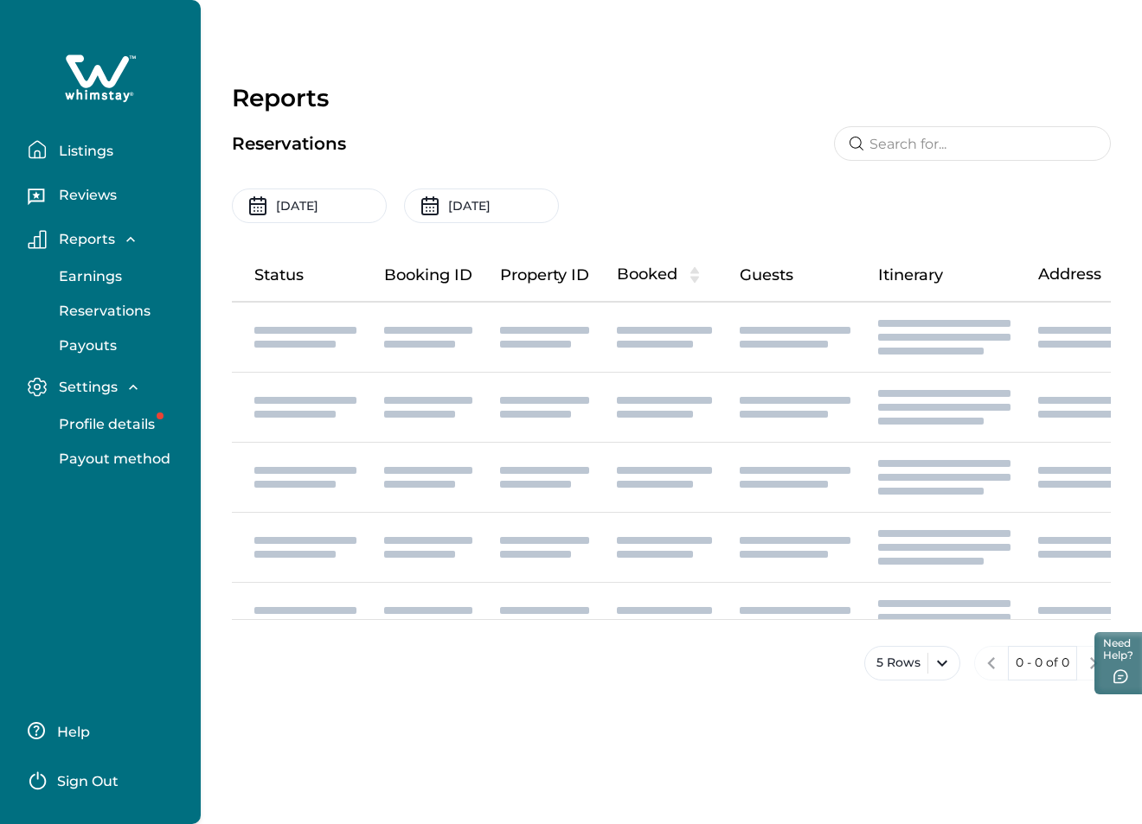
click at [93, 159] on p "Listings" at bounding box center [84, 151] width 60 height 17
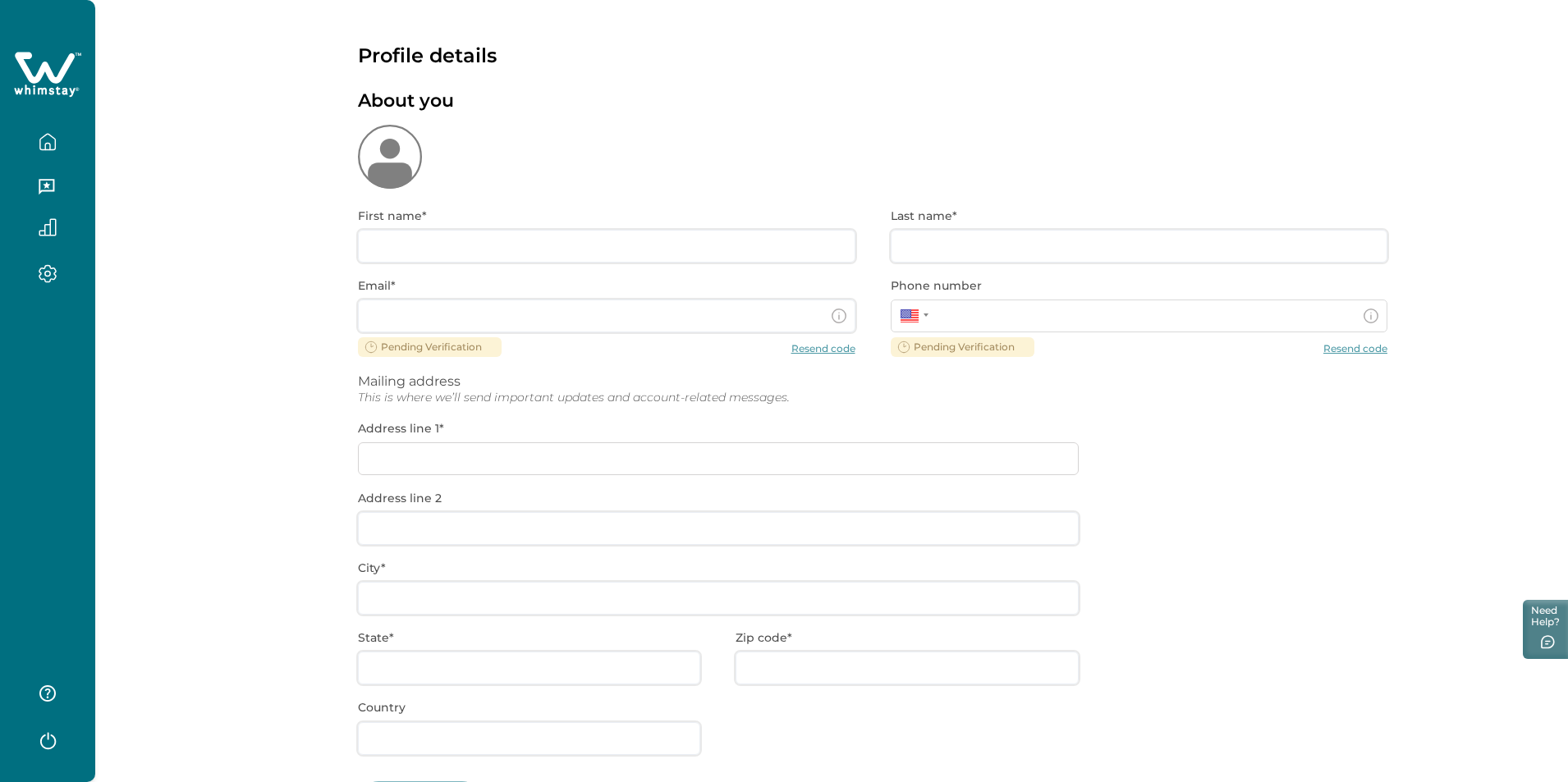
click at [58, 82] on icon at bounding box center [45, 67] width 60 height 31
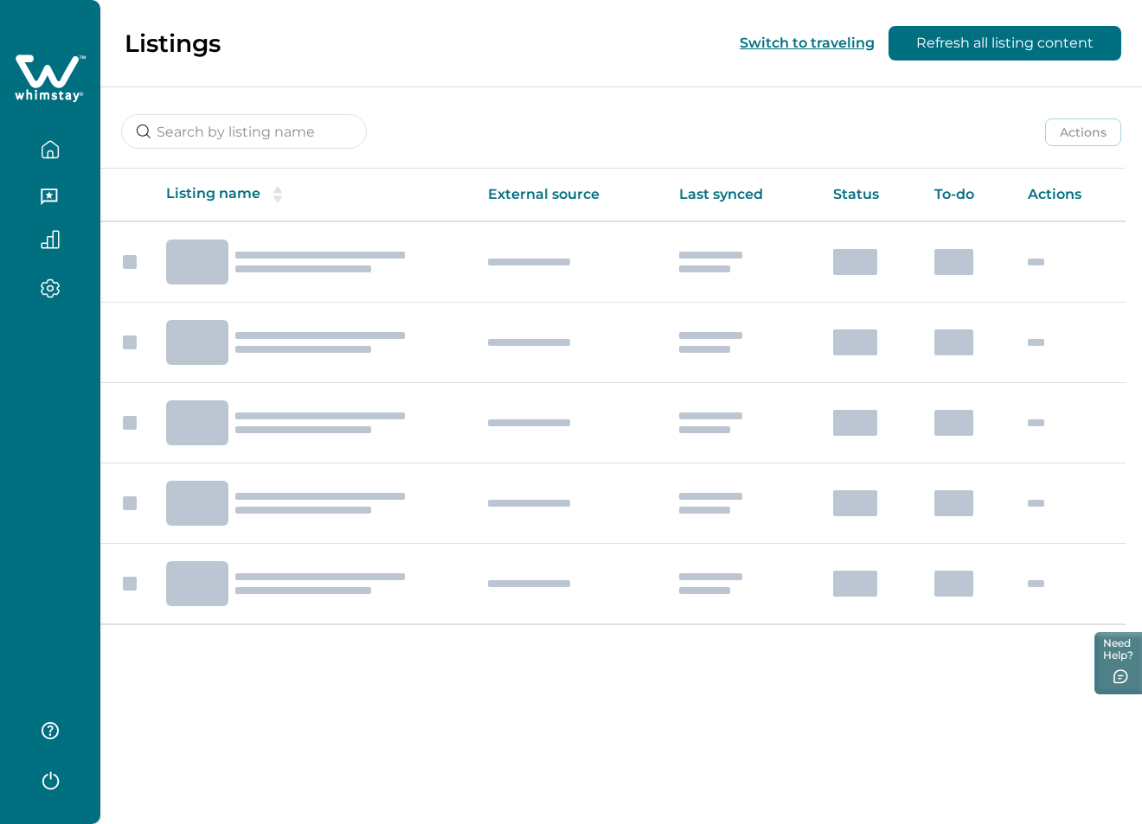
click at [53, 280] on icon "button" at bounding box center [50, 288] width 17 height 17
